Goal: Check status: Check status

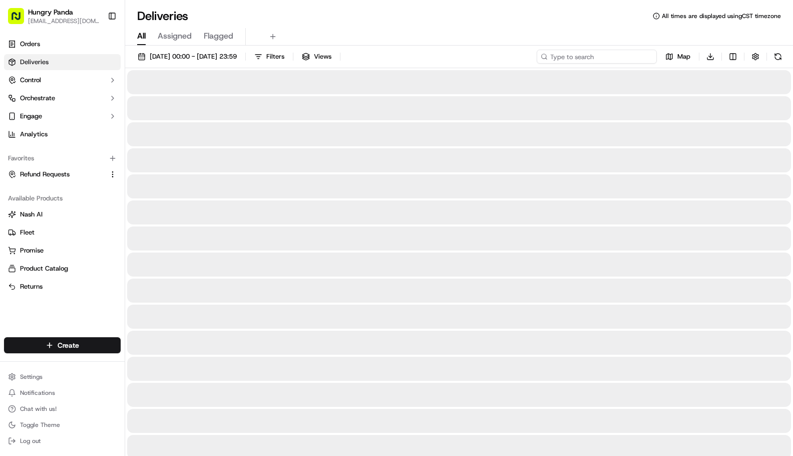
click at [590, 58] on input at bounding box center [597, 57] width 120 height 14
paste input "274152394875274858254"
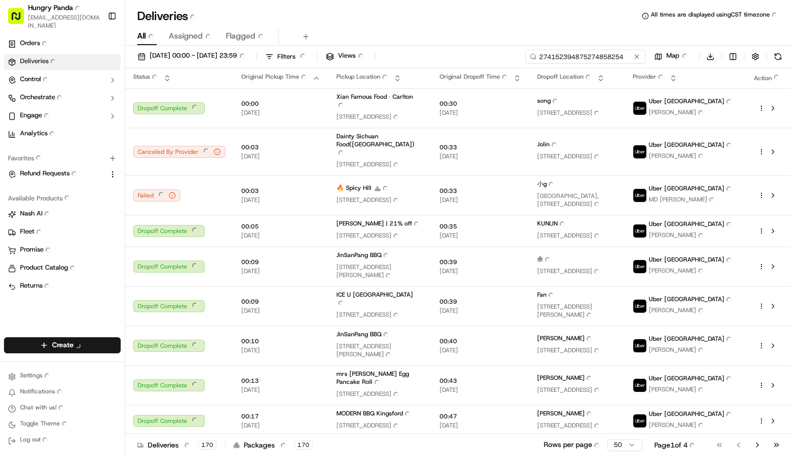
type input "274152394875274858254"
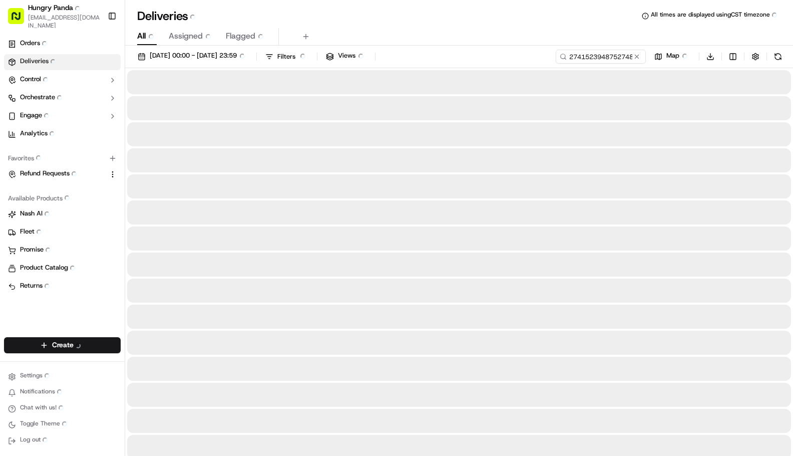
click at [491, 38] on div "All All Assigned Assigned Flagged Flagged" at bounding box center [459, 37] width 668 height 18
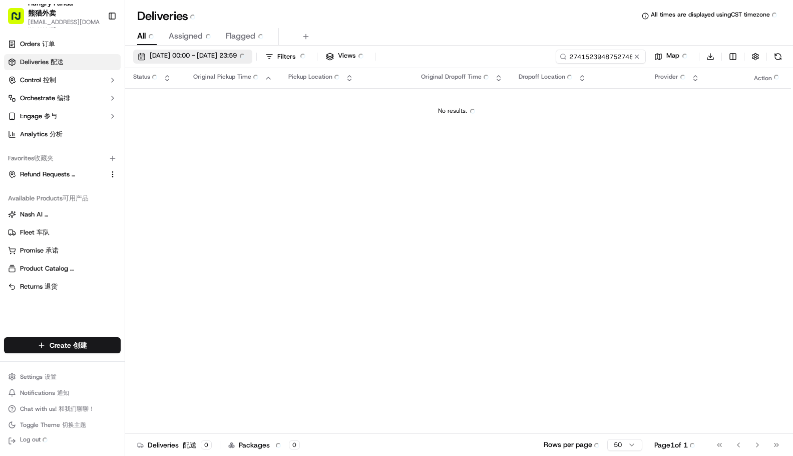
click at [236, 55] on span "[DATE] 00:00 - [DATE] 23:59 [DATE] 00:00 - [DATE] 23:59" at bounding box center [199, 56] width 98 height 11
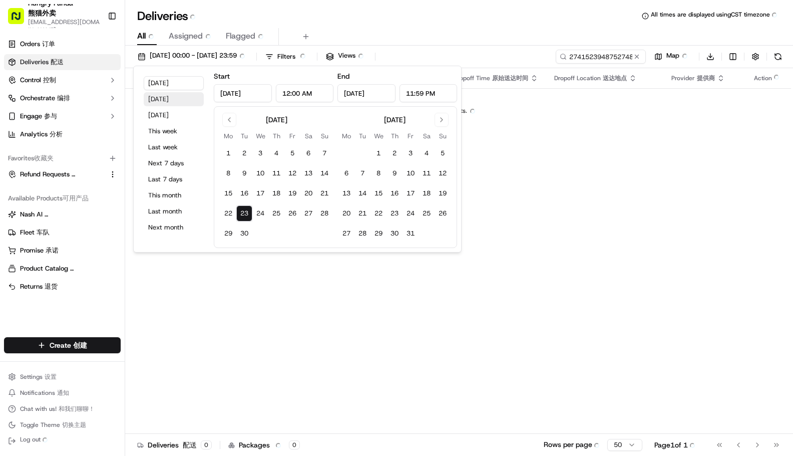
click at [175, 101] on button "[DATE]" at bounding box center [174, 99] width 60 height 14
type input "[DATE]"
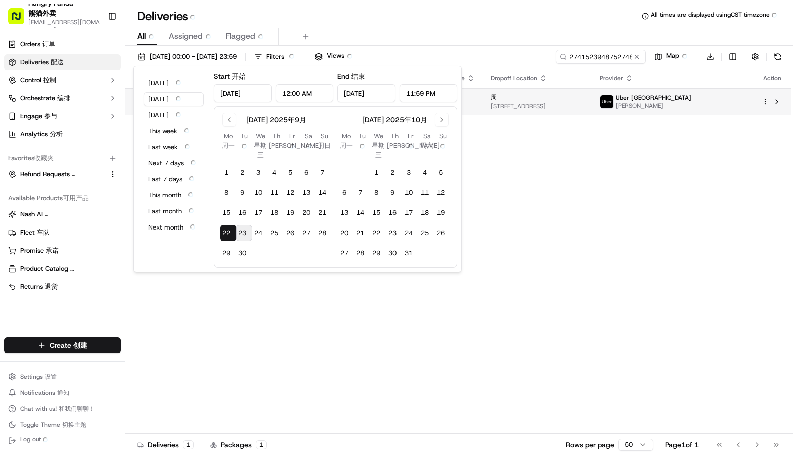
click at [475, 108] on span "[DATE]" at bounding box center [439, 106] width 71 height 8
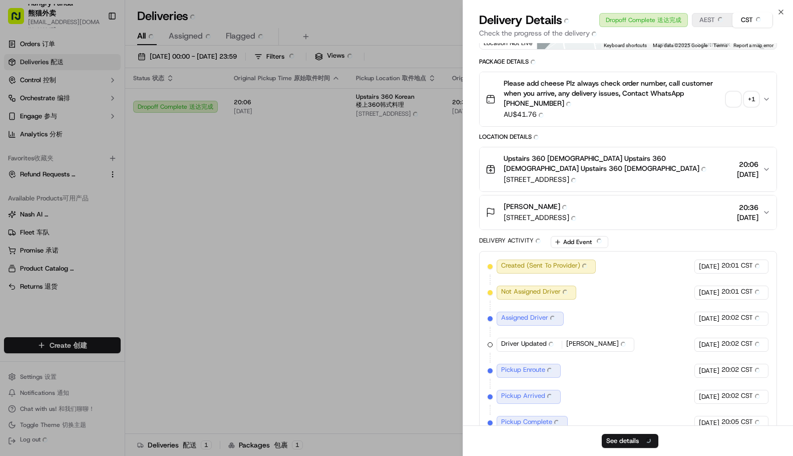
scroll to position [128, 0]
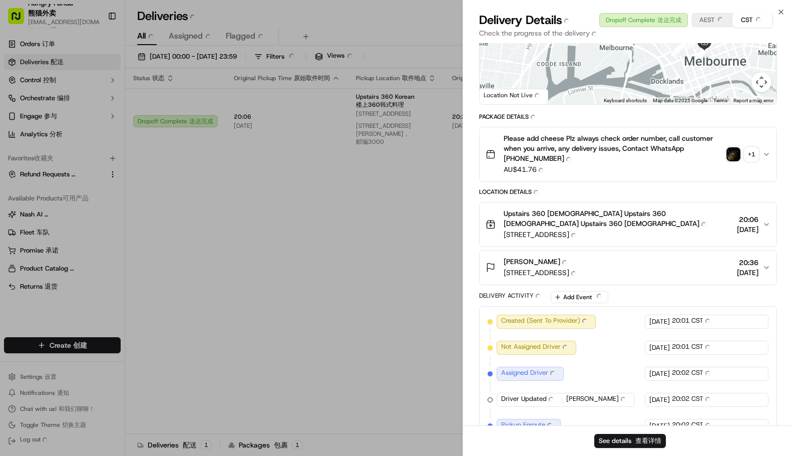
click at [732, 153] on img "button" at bounding box center [733, 154] width 14 height 14
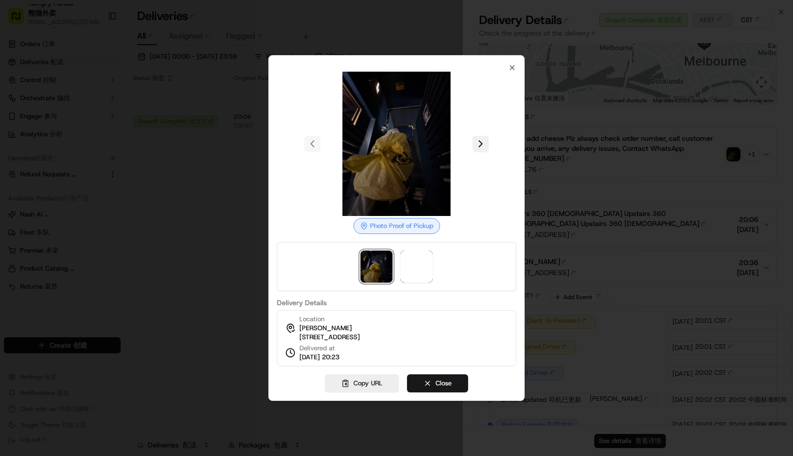
click at [477, 141] on button at bounding box center [481, 144] width 16 height 16
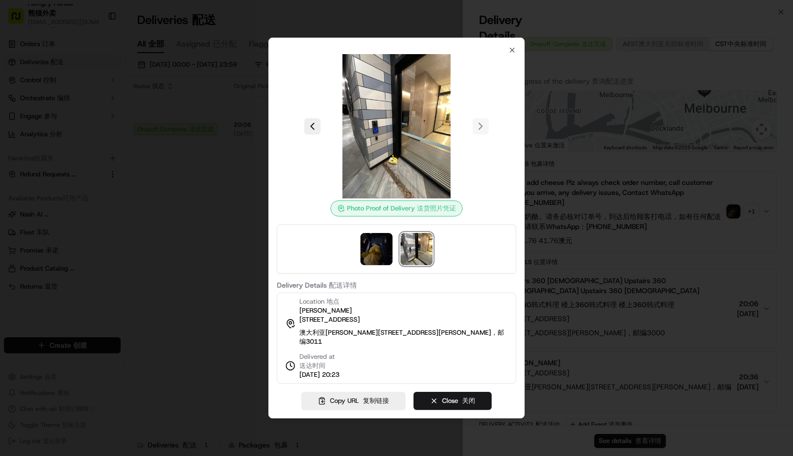
click at [644, 173] on div at bounding box center [396, 228] width 793 height 456
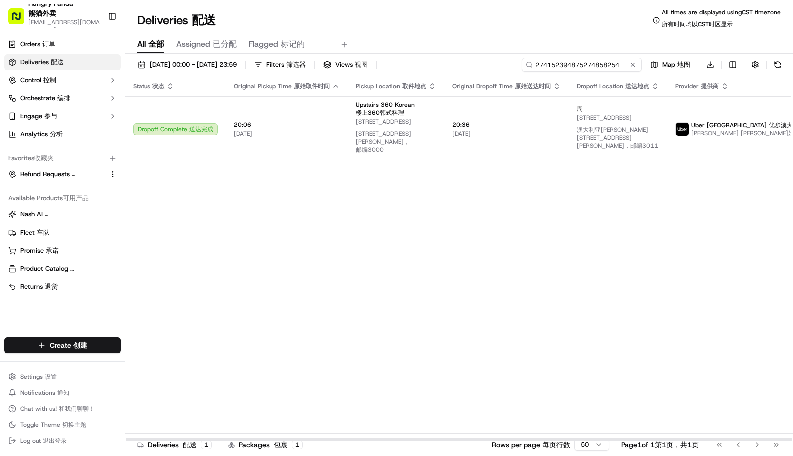
click at [611, 65] on input "274152394875274858254" at bounding box center [582, 65] width 120 height 14
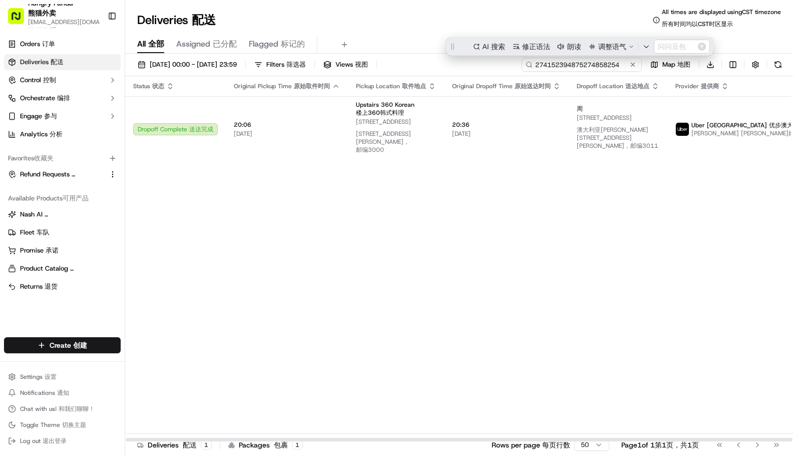
scroll to position [0, 0]
paste input "438557417855478193271"
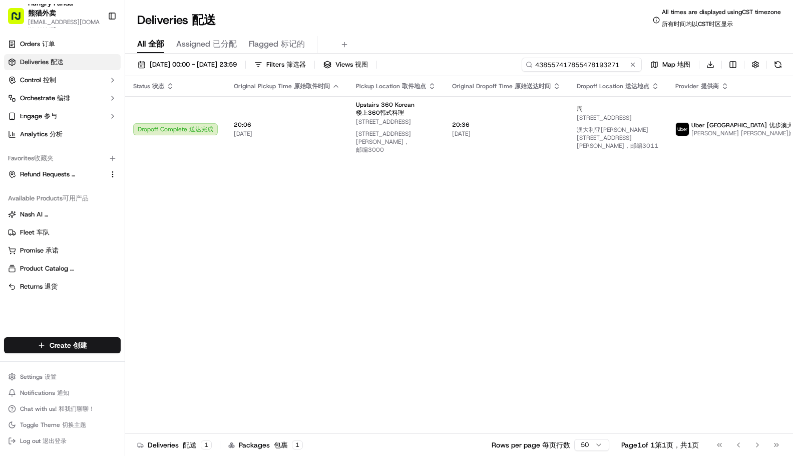
type input "438557417855478193271"
click at [533, 24] on div "Deliveries Deliveries 配送 All times are displayed using CST timezone All times a…" at bounding box center [459, 20] width 668 height 24
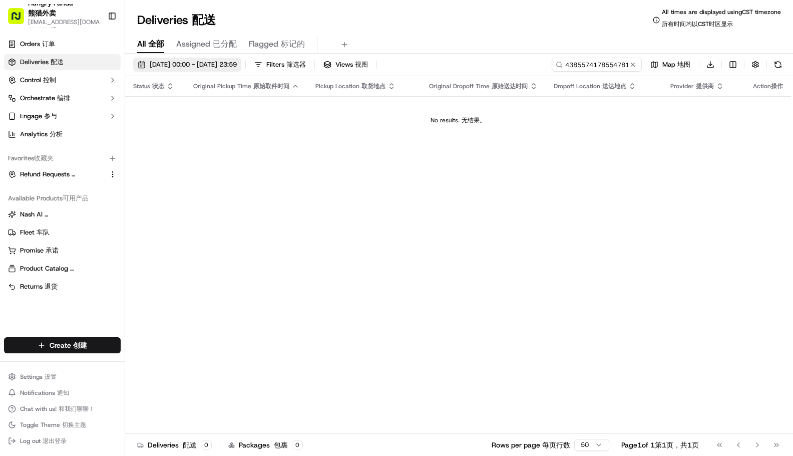
click at [234, 68] on span "[DATE] 00:00 - [DATE] 23:59" at bounding box center [193, 64] width 87 height 9
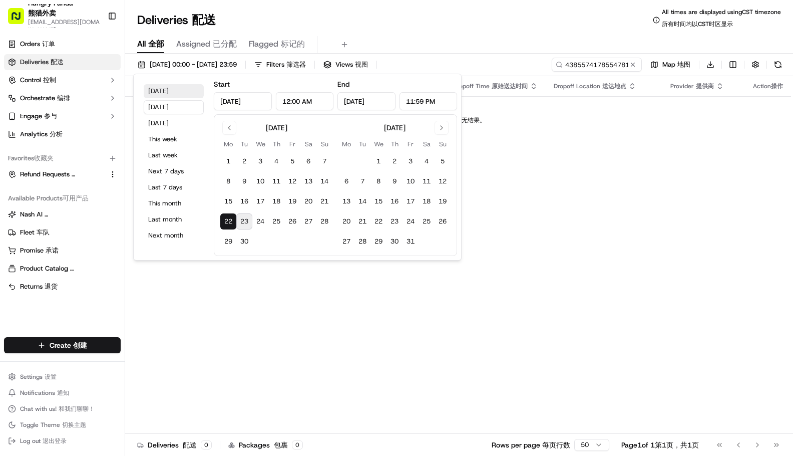
click at [166, 93] on button "[DATE]" at bounding box center [174, 91] width 60 height 14
type input "[DATE]"
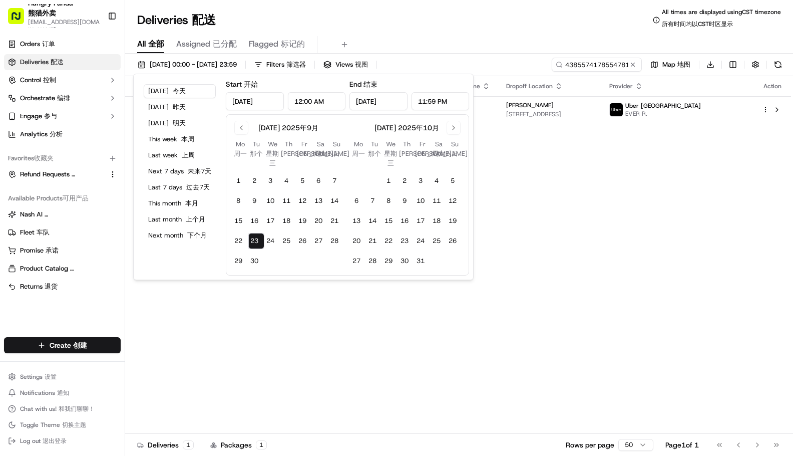
click at [544, 25] on div "Deliveries Deliveries 配送 All times are displayed using CST timezone All times a…" at bounding box center [459, 20] width 668 height 24
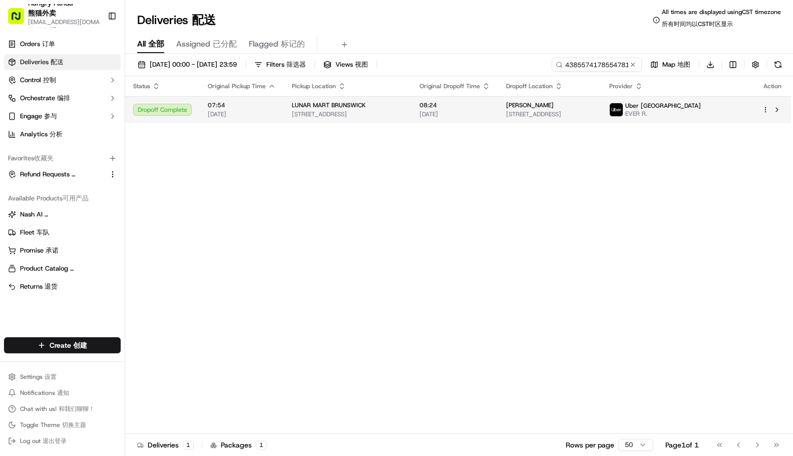
click at [480, 102] on span "08:24" at bounding box center [455, 105] width 71 height 8
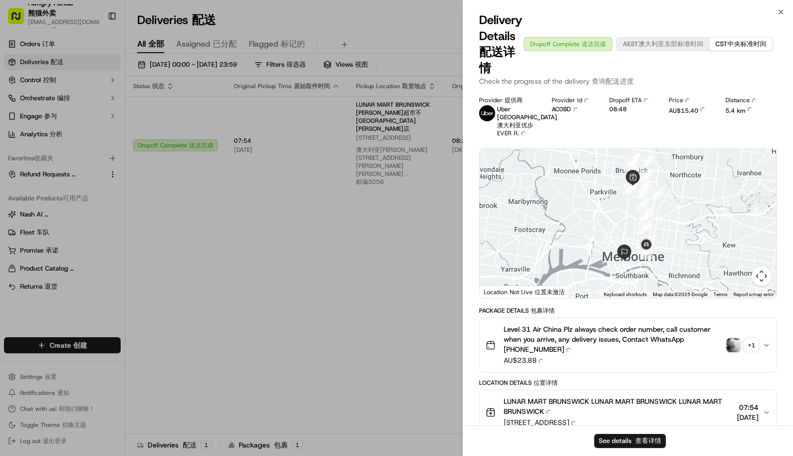
click at [736, 341] on img "button" at bounding box center [733, 345] width 14 height 14
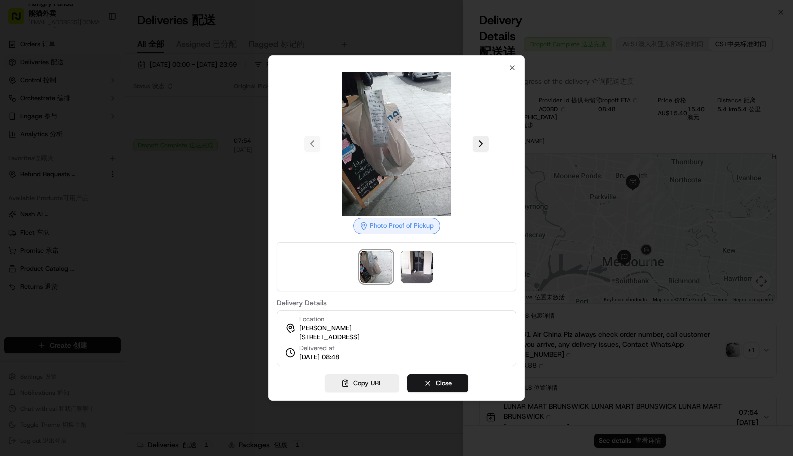
click at [491, 136] on div at bounding box center [396, 144] width 239 height 144
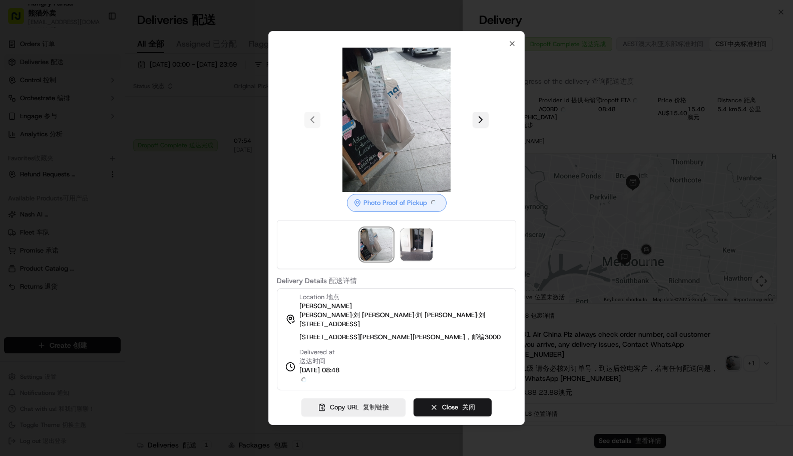
click at [485, 137] on div at bounding box center [396, 120] width 239 height 144
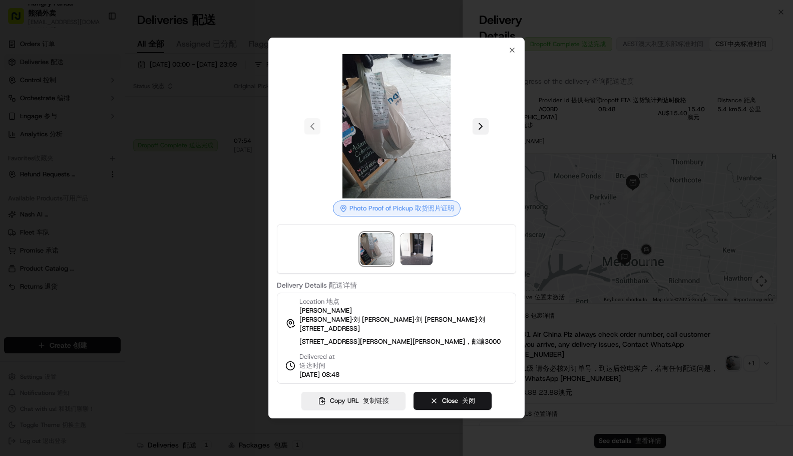
click at [479, 123] on button at bounding box center [481, 126] width 16 height 16
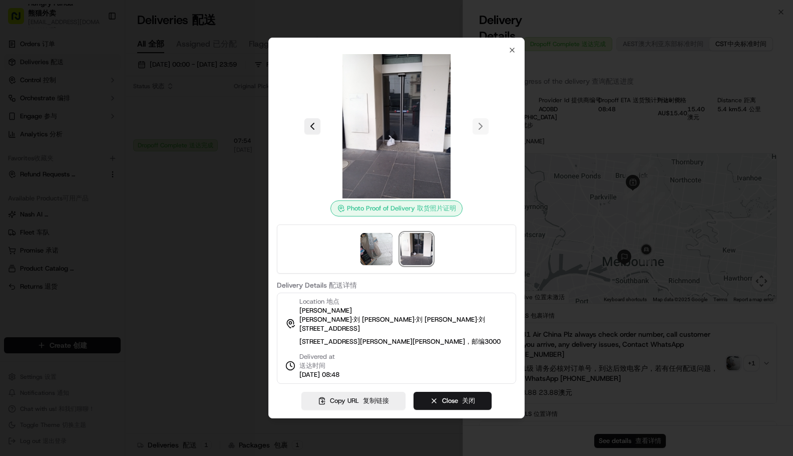
click at [507, 48] on div "Photo Proof of Delivery Photo Proof of Pickup 取货照片证明 Delivery Details Delivery …" at bounding box center [396, 214] width 239 height 337
click at [513, 49] on icon "button" at bounding box center [512, 50] width 8 height 8
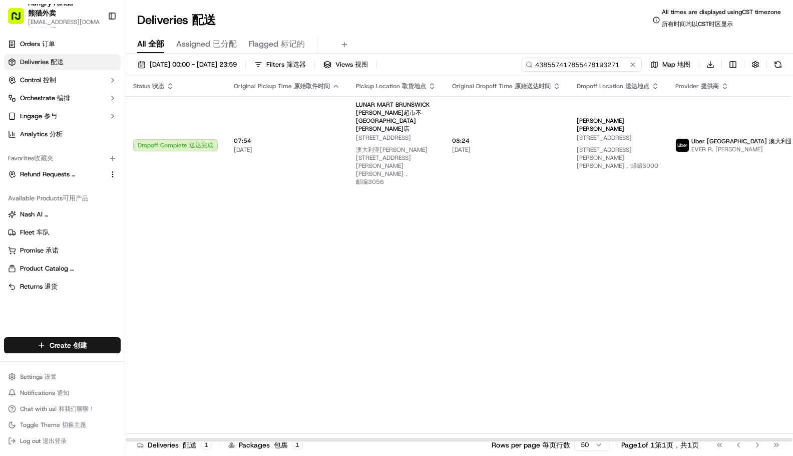
click at [580, 67] on input "438557417855478193271" at bounding box center [582, 65] width 120 height 14
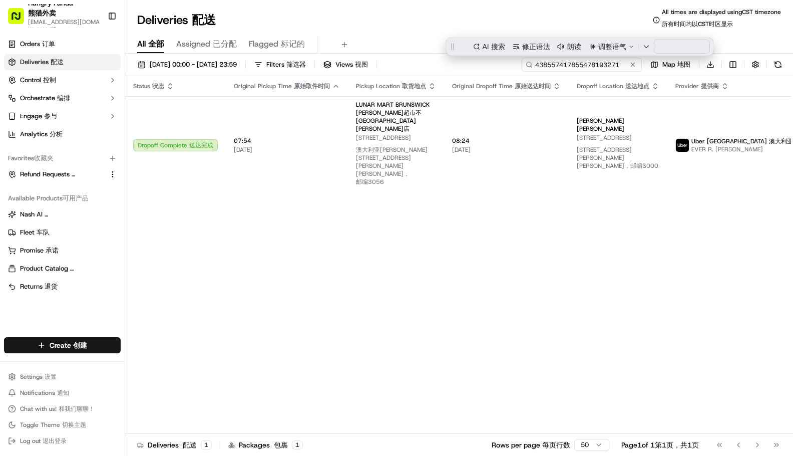
paste input "8132500578451730651158"
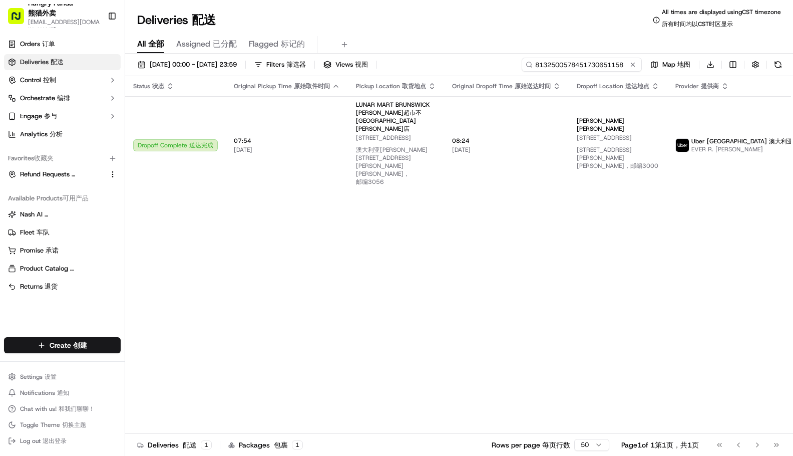
type input "8132500578451730651158"
click at [504, 31] on div "Deliveries Deliveries 配送 All times are displayed using CST timezone All times a…" at bounding box center [459, 20] width 668 height 24
